Goal: Task Accomplishment & Management: Use online tool/utility

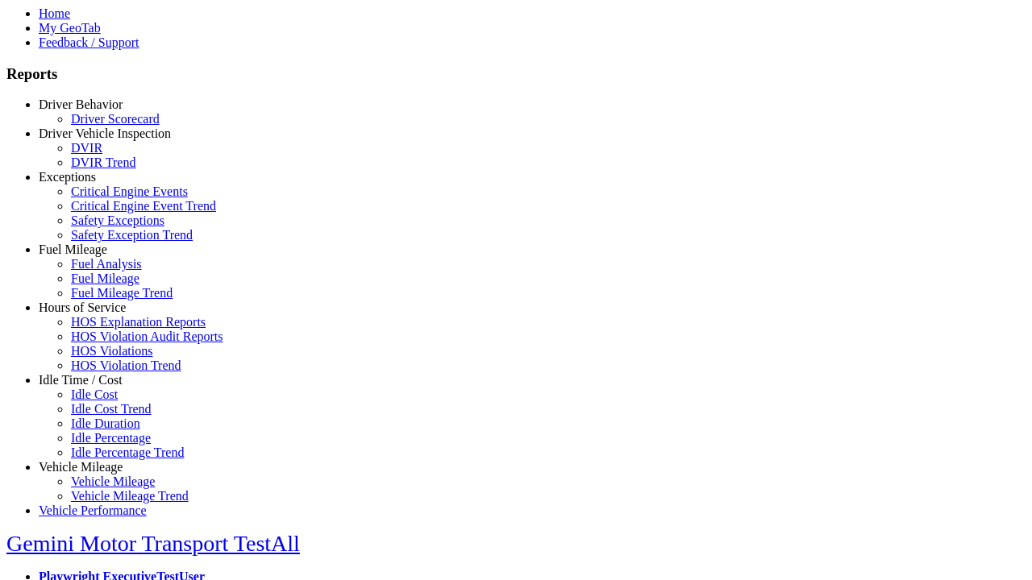
click at [93, 314] on link "Hours of Service" at bounding box center [82, 308] width 87 height 14
click at [105, 329] on link "HOS Explanation Reports" at bounding box center [138, 322] width 135 height 14
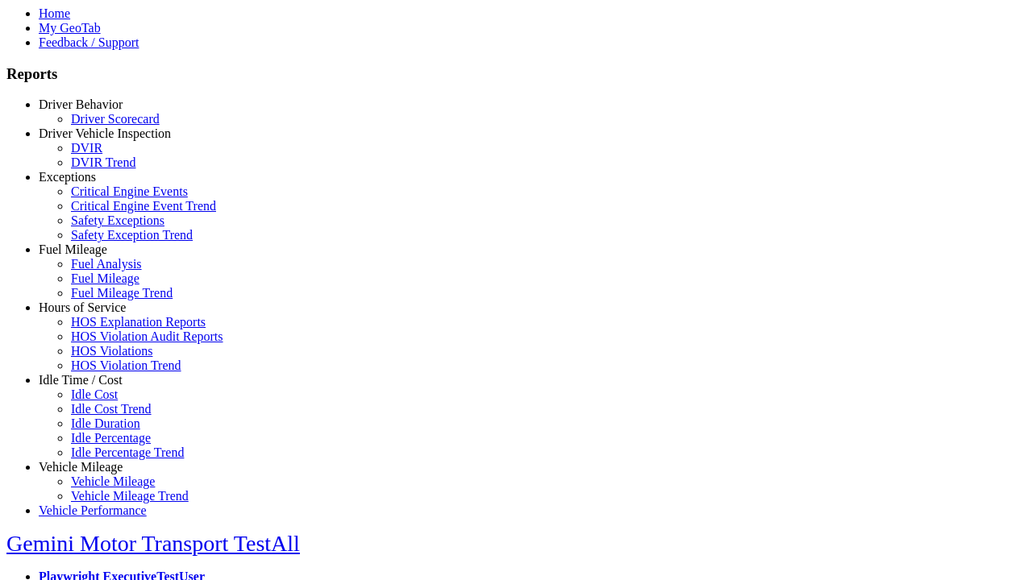
scroll to position [972, 0]
